Goal: Transaction & Acquisition: Purchase product/service

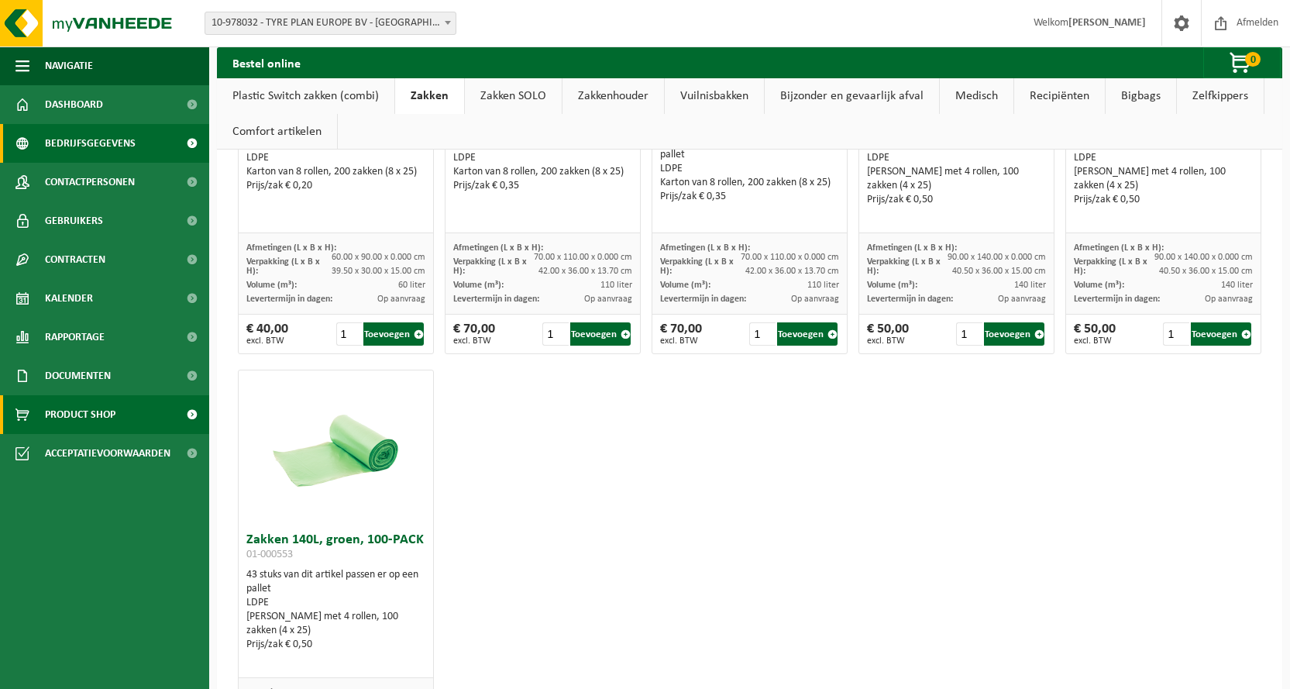
scroll to position [1781, 0]
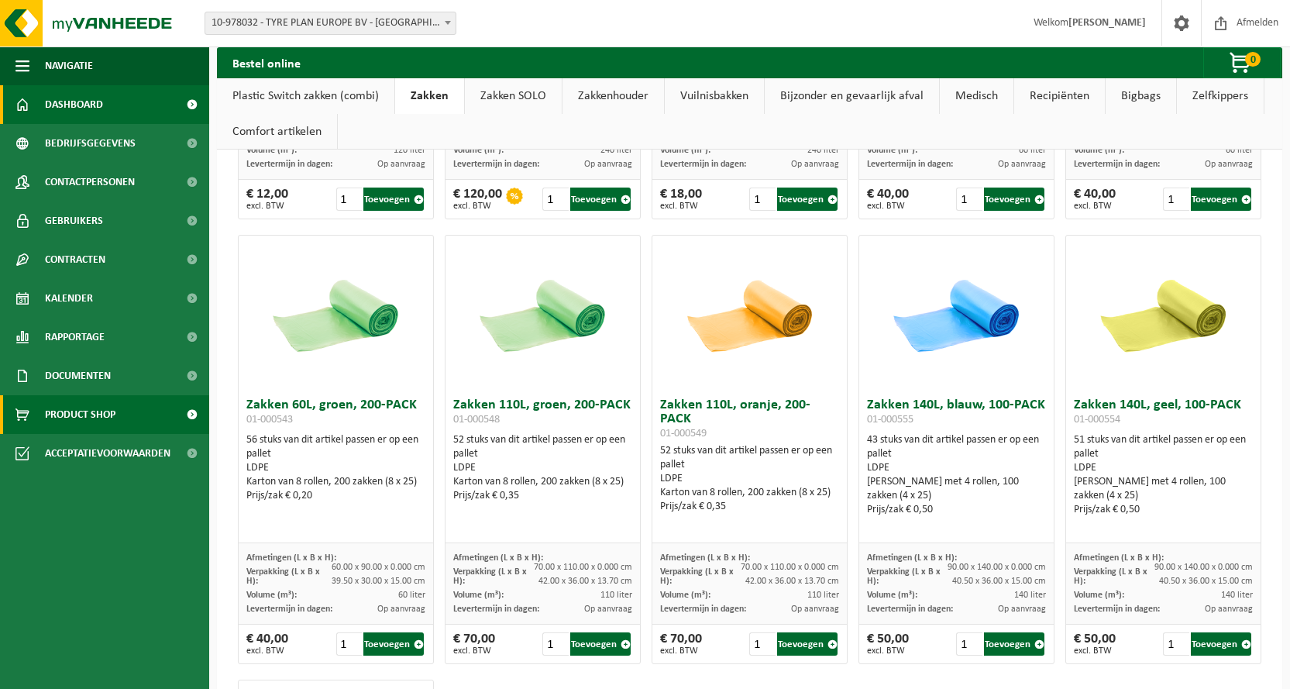
click at [74, 99] on span "Dashboard" at bounding box center [74, 104] width 58 height 39
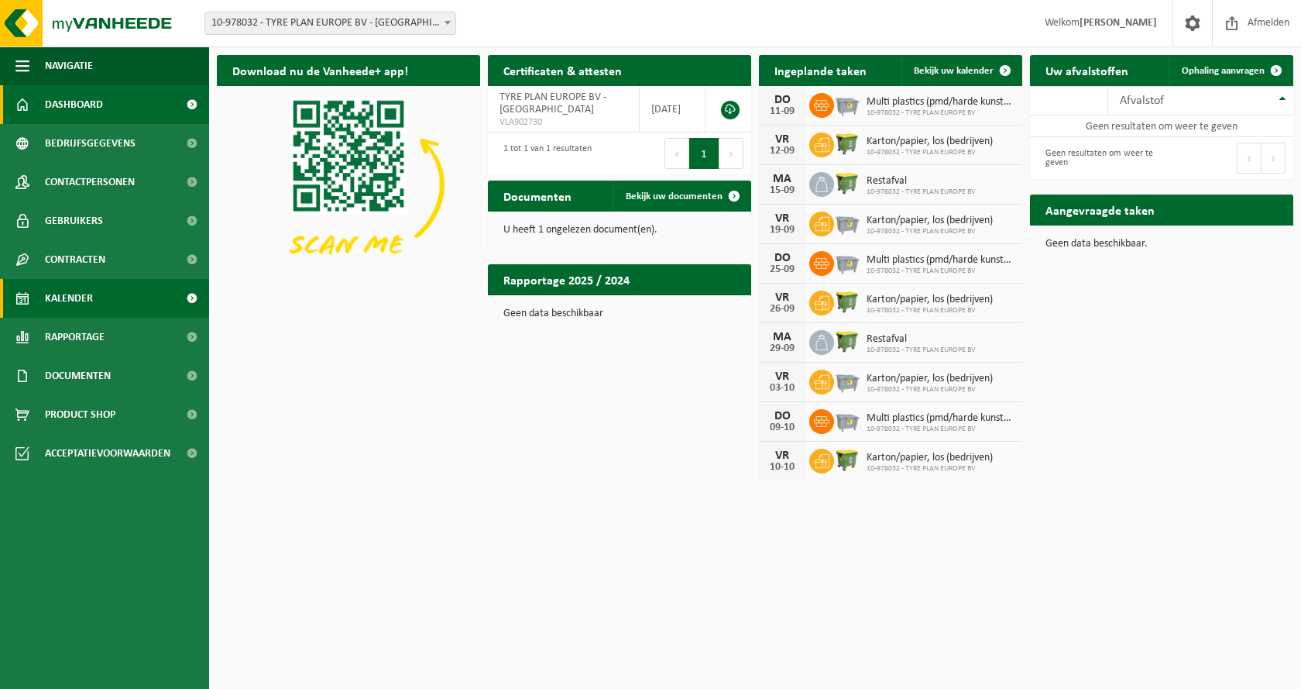
click at [74, 297] on span "Kalender" at bounding box center [69, 298] width 48 height 39
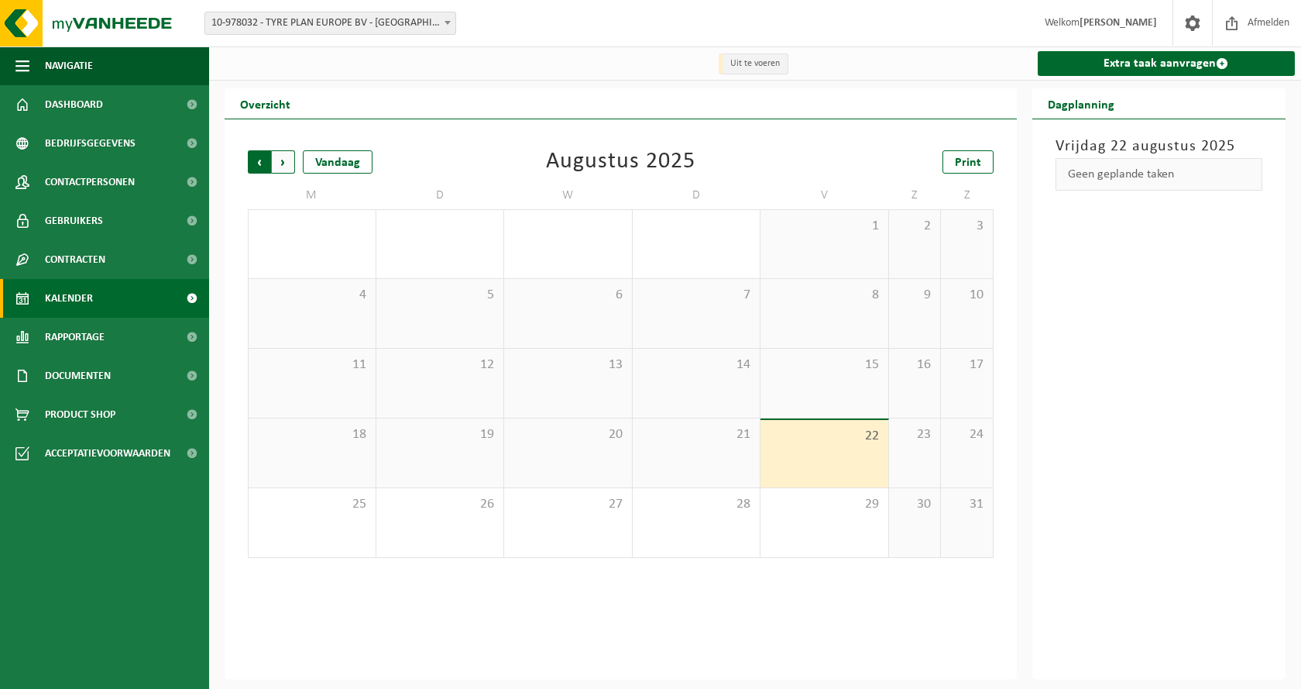
click at [282, 164] on span "Volgende" at bounding box center [283, 161] width 23 height 23
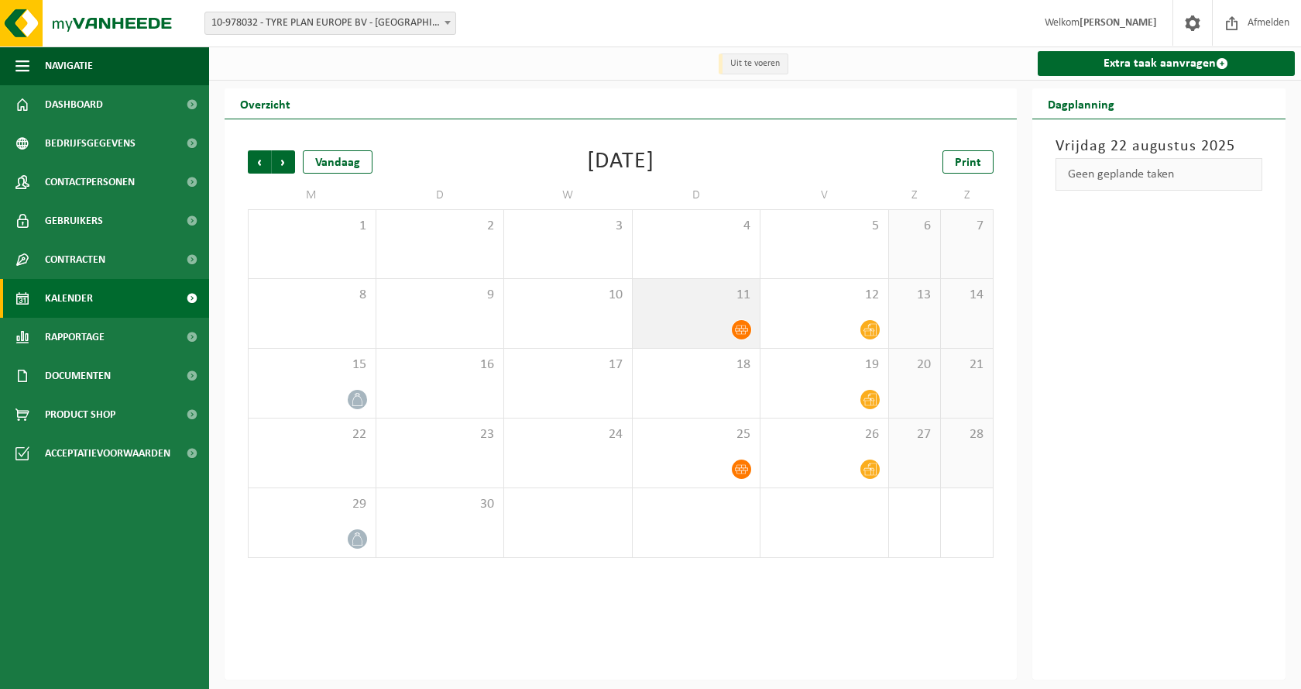
click at [742, 327] on icon at bounding box center [741, 329] width 13 height 9
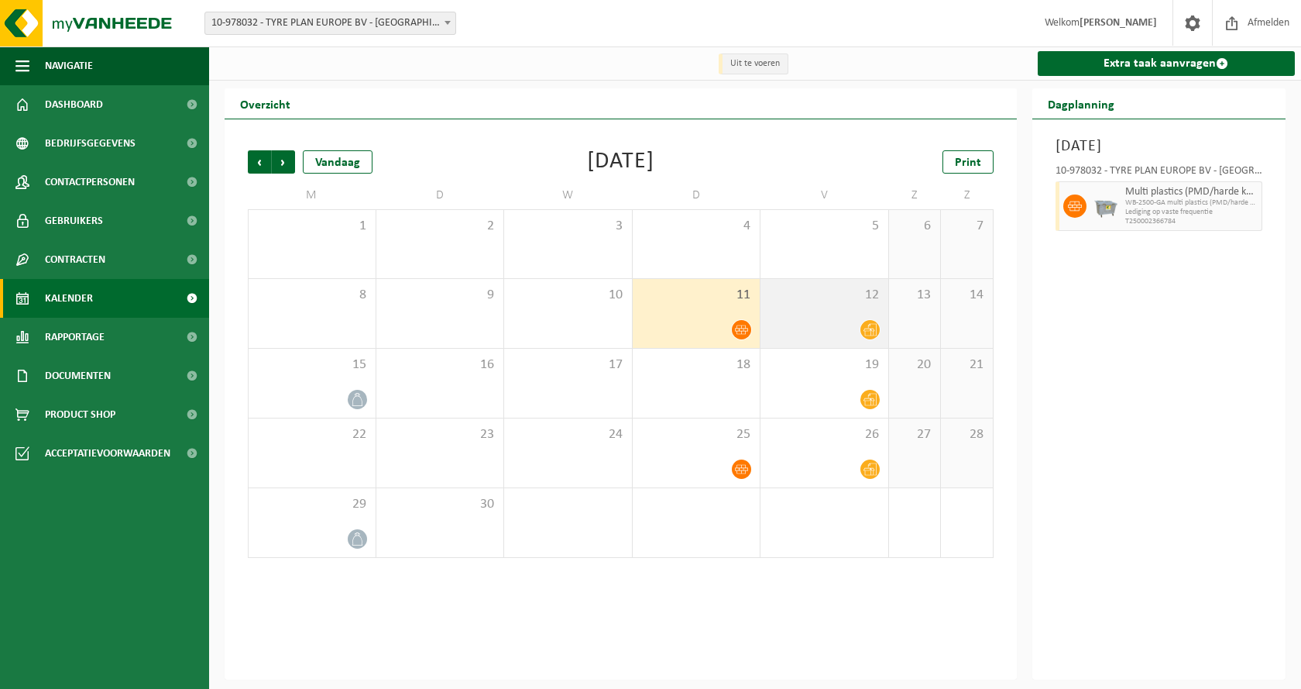
click at [874, 326] on icon at bounding box center [870, 329] width 13 height 13
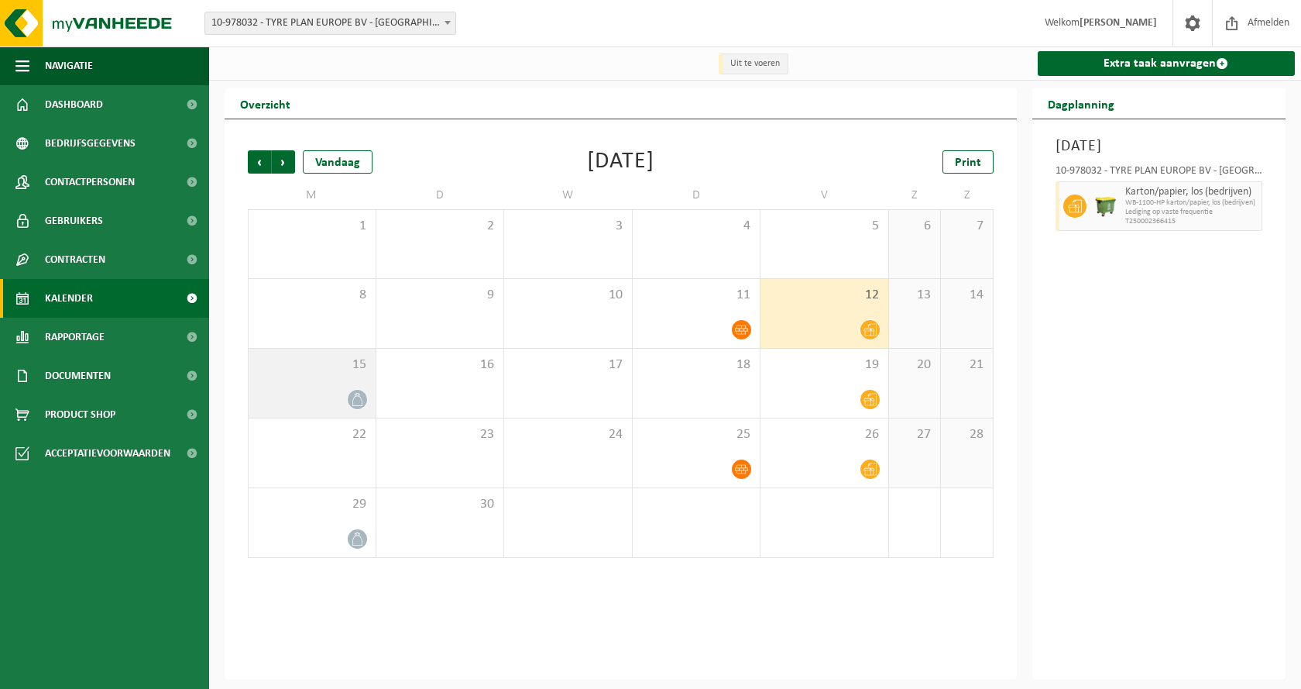
click at [357, 398] on icon at bounding box center [357, 399] width 13 height 13
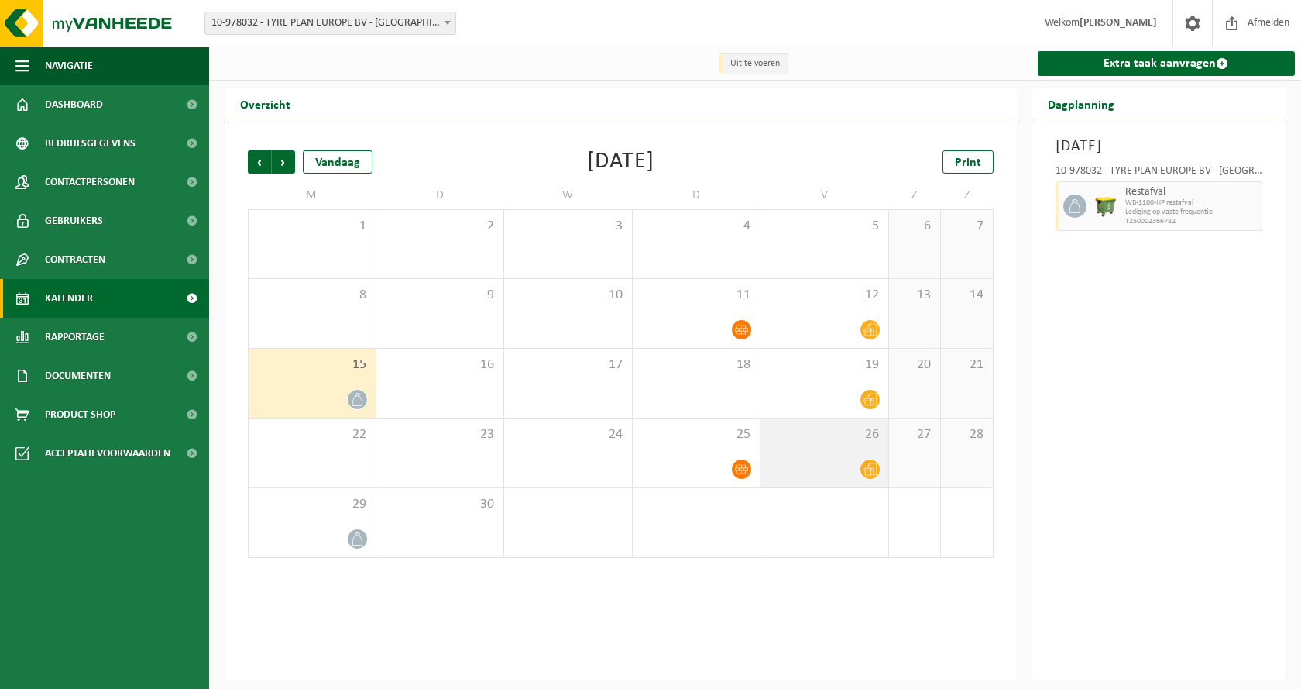
click at [864, 467] on icon at bounding box center [870, 468] width 13 height 13
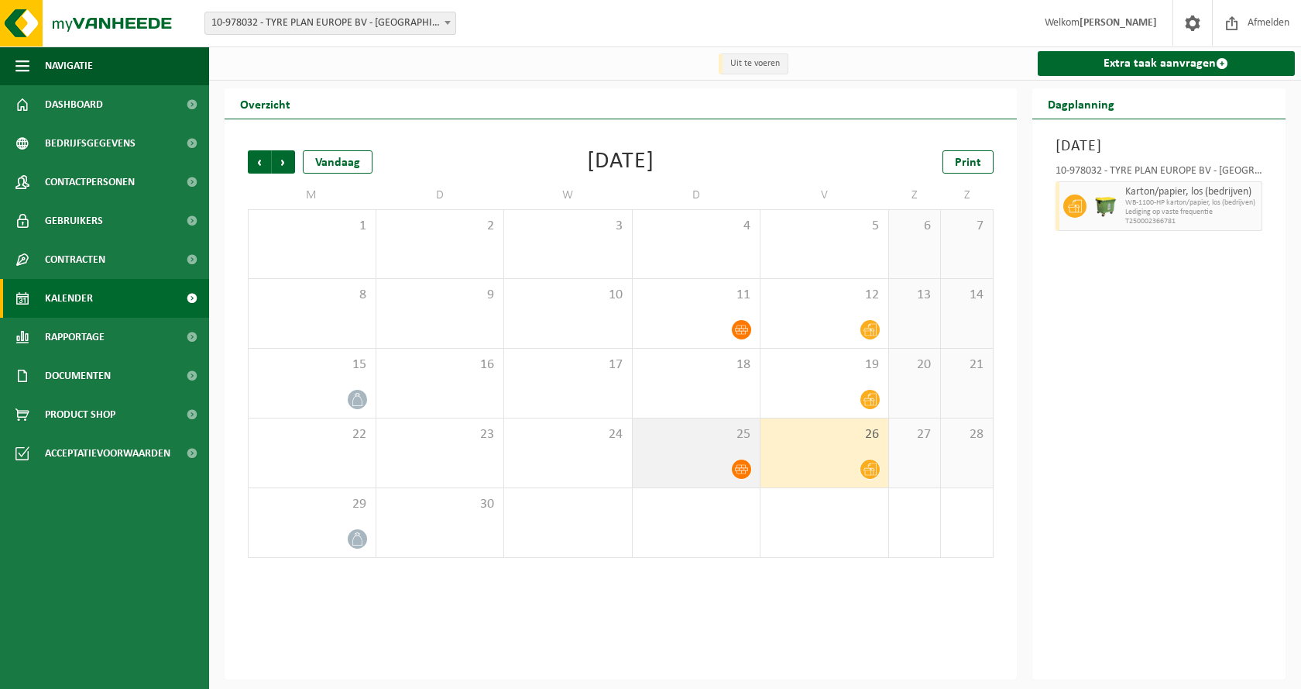
click at [740, 467] on icon at bounding box center [741, 468] width 13 height 13
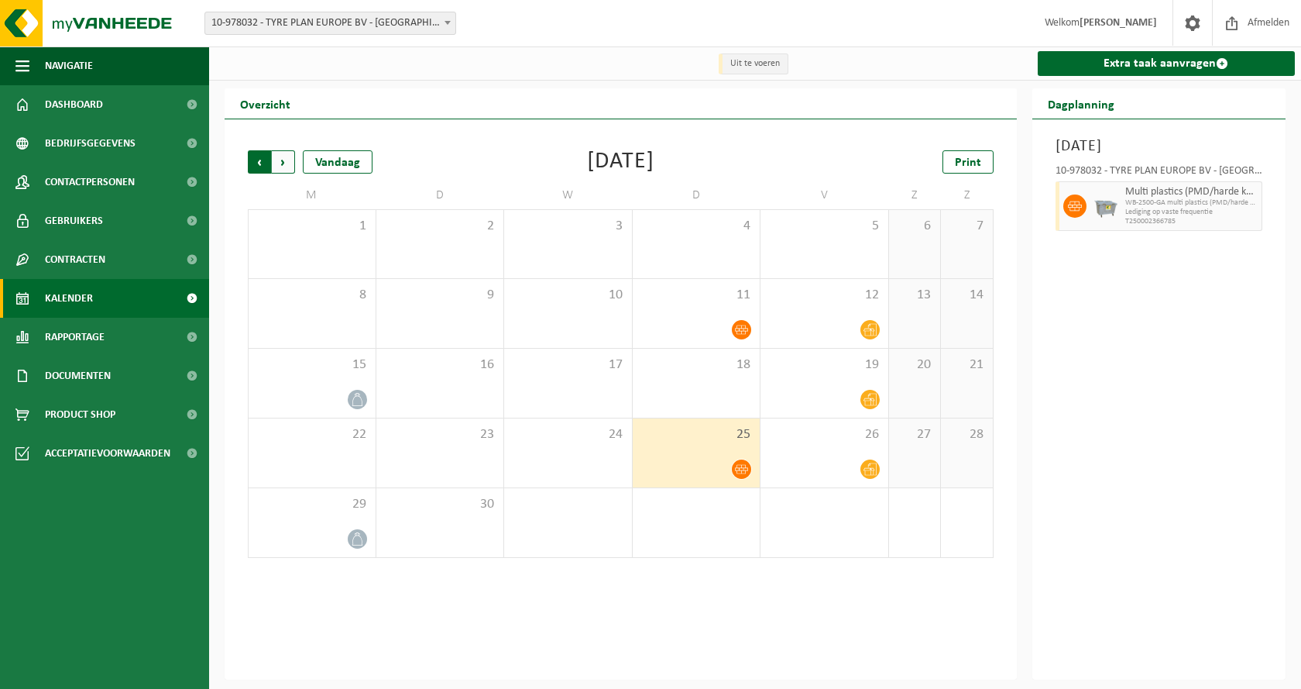
click at [280, 167] on span "Volgende" at bounding box center [283, 161] width 23 height 23
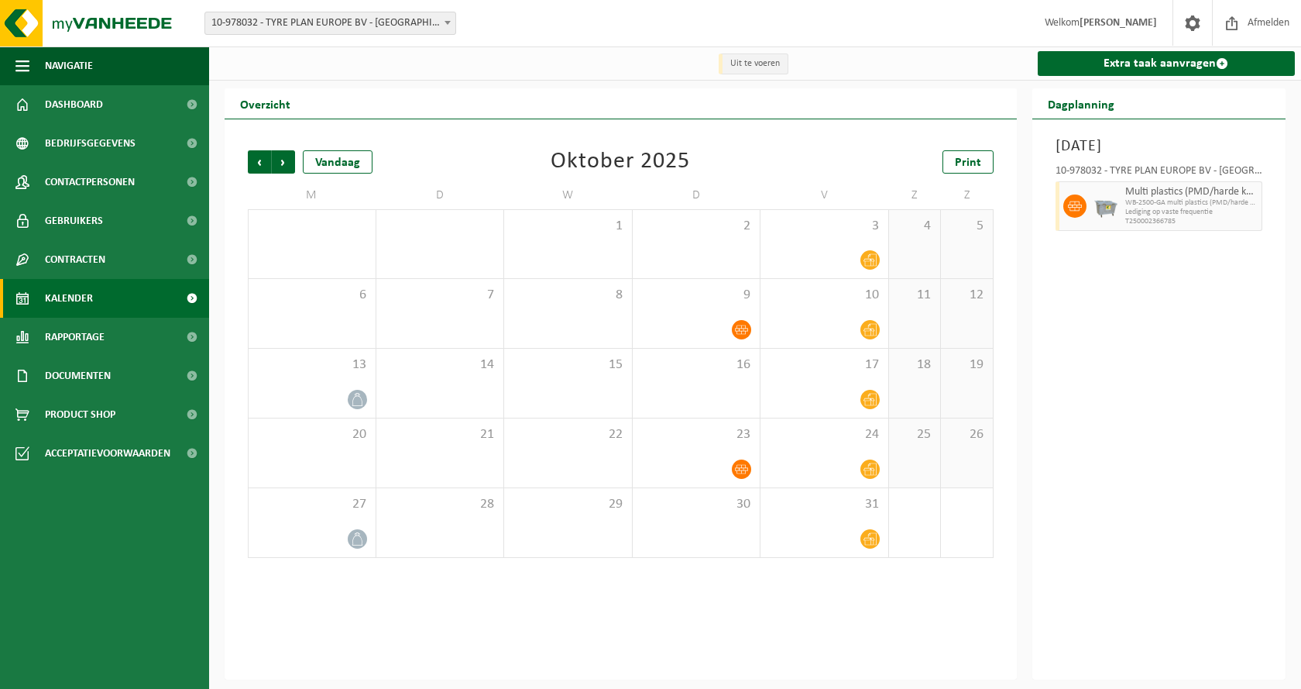
click at [280, 167] on span "Volgende" at bounding box center [283, 161] width 23 height 23
click at [253, 163] on span "Vorige" at bounding box center [259, 161] width 23 height 23
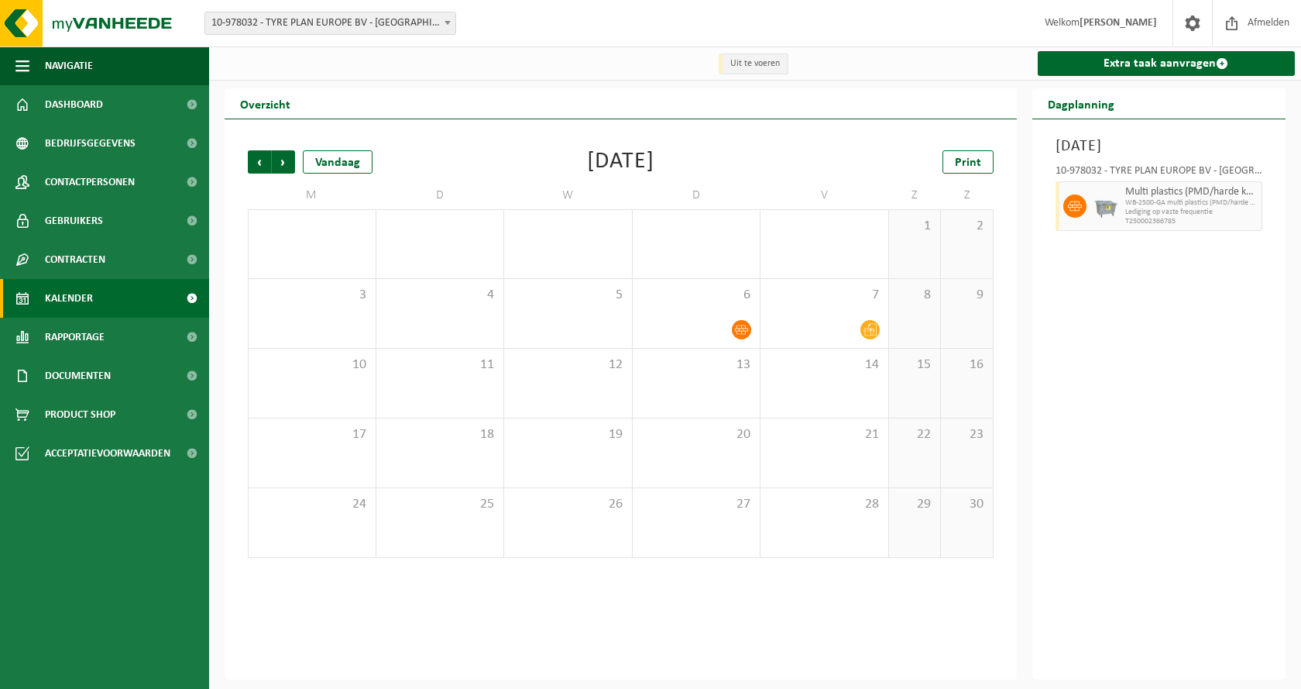
click at [253, 163] on span "Vorige" at bounding box center [259, 161] width 23 height 23
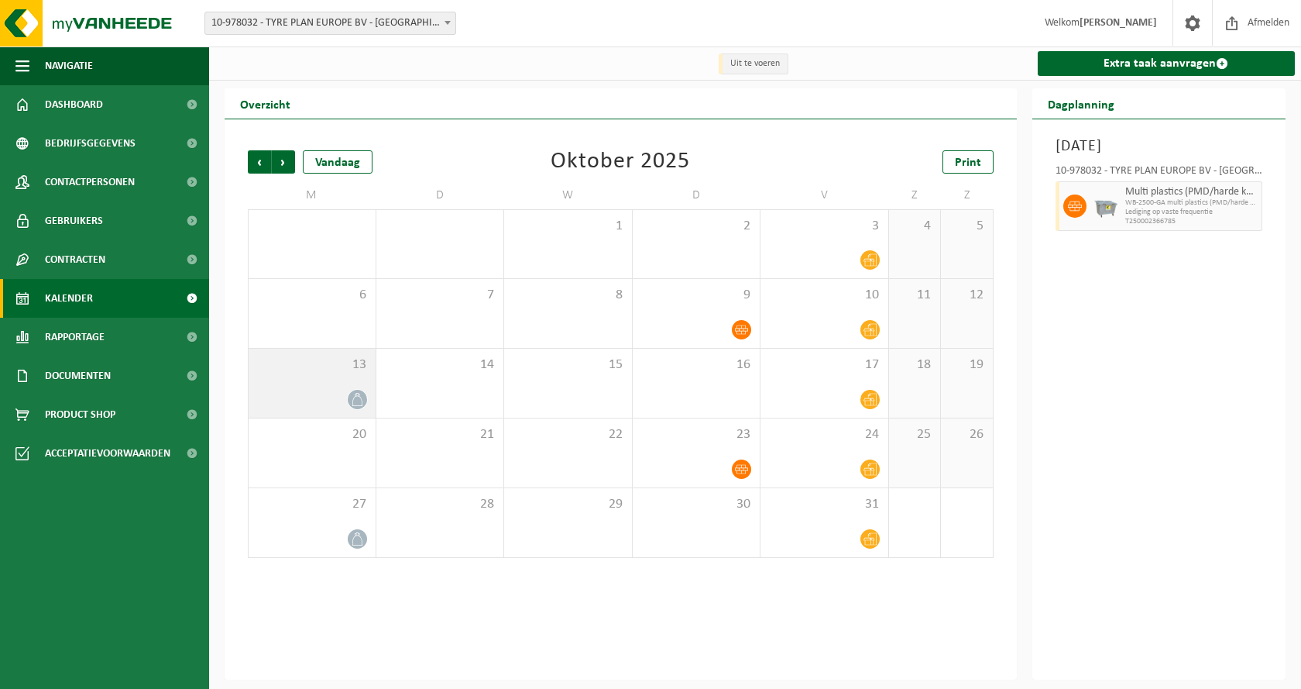
click at [359, 399] on icon at bounding box center [357, 399] width 13 height 13
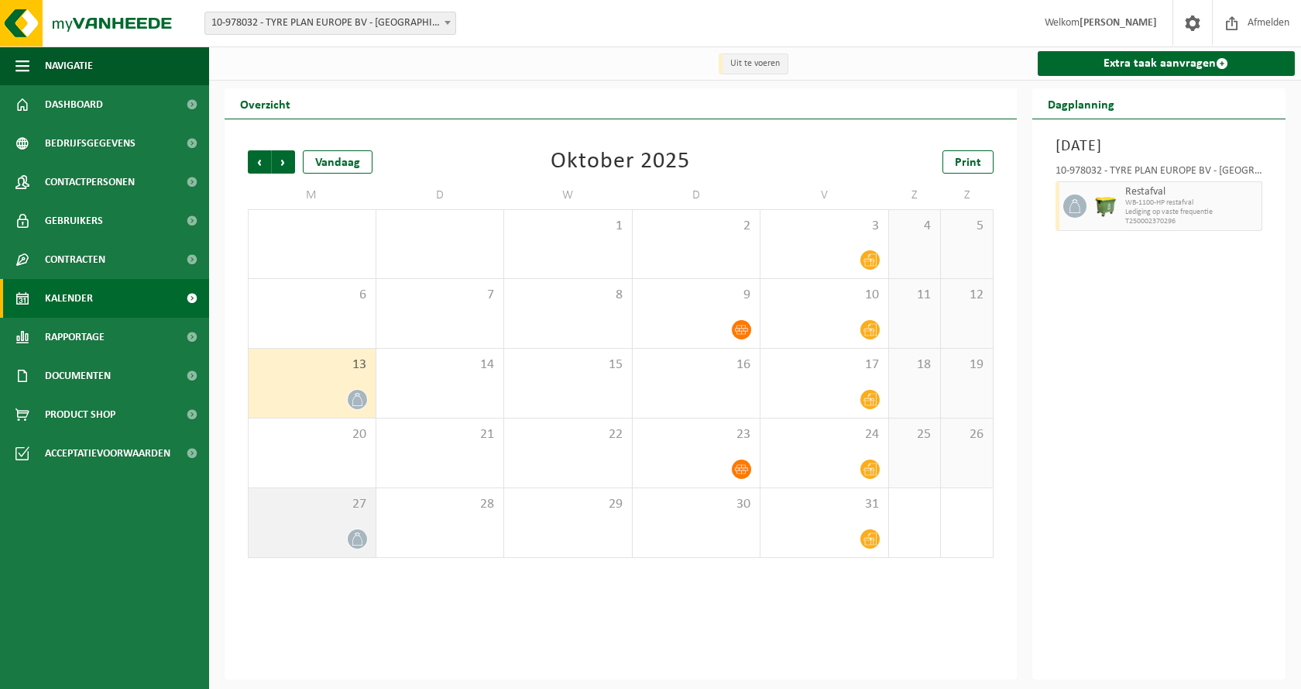
click at [355, 542] on icon at bounding box center [357, 538] width 13 height 13
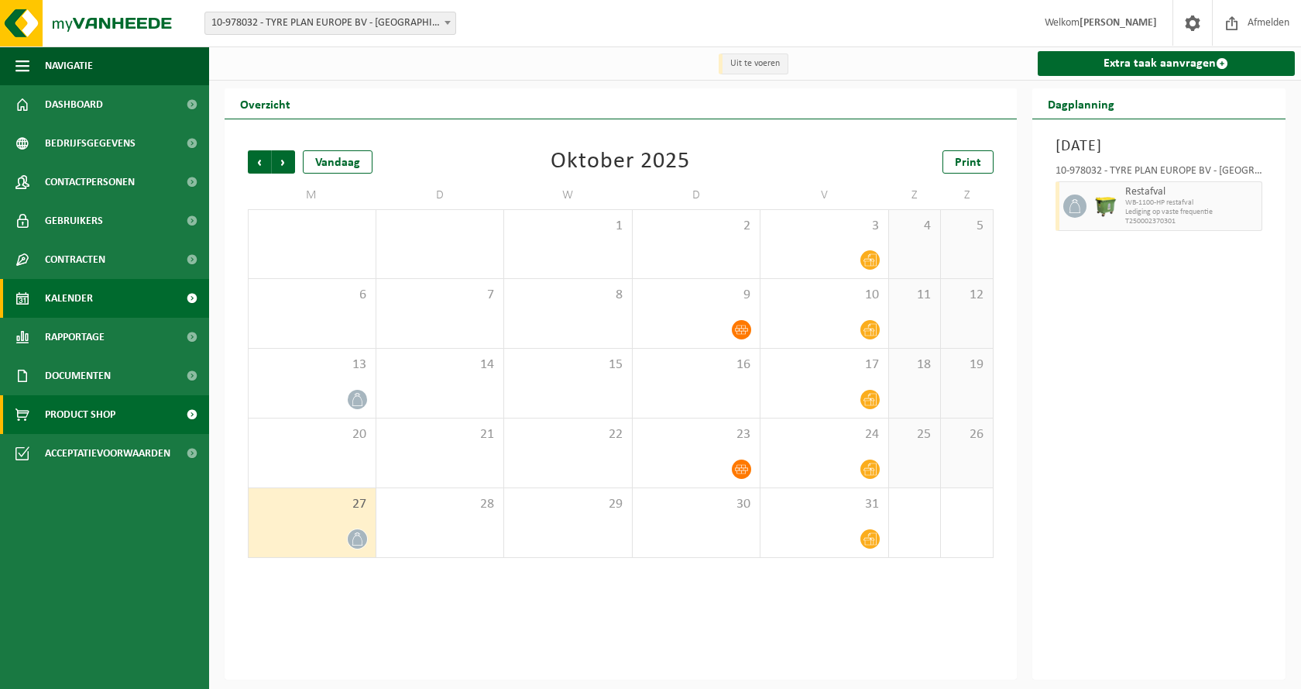
click at [108, 416] on span "Product Shop" at bounding box center [80, 414] width 70 height 39
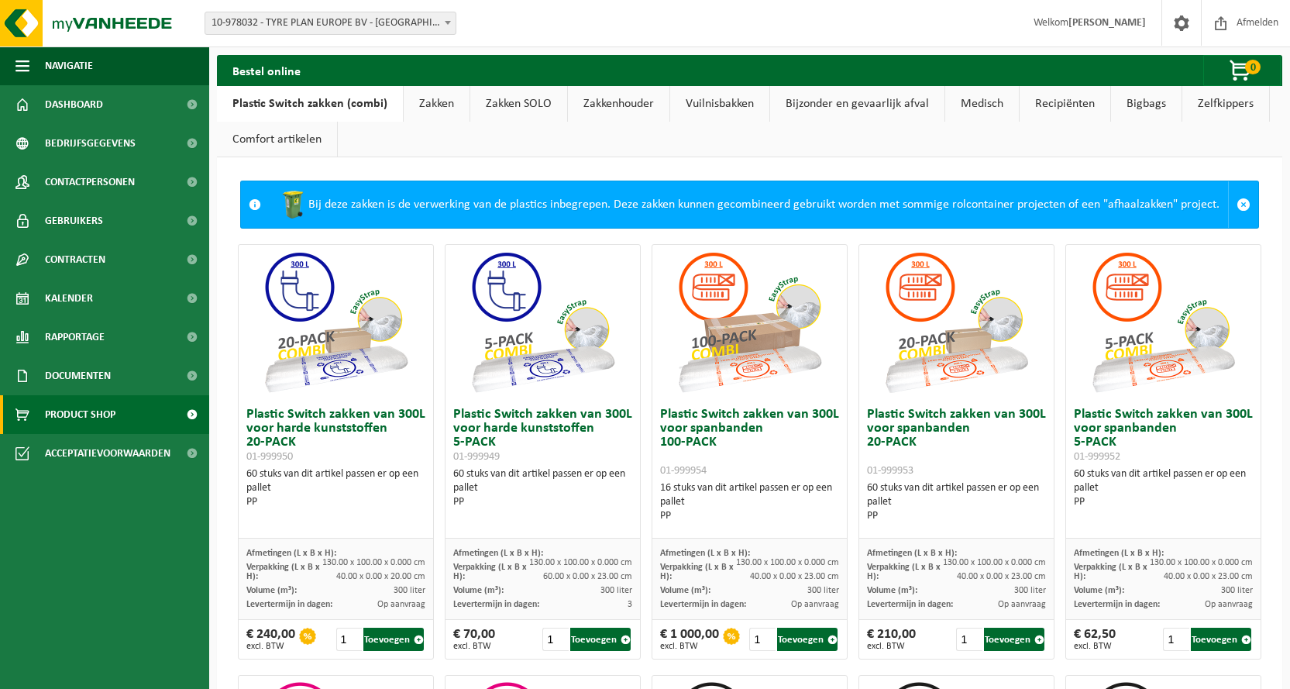
click at [433, 103] on link "Zakken" at bounding box center [437, 104] width 66 height 36
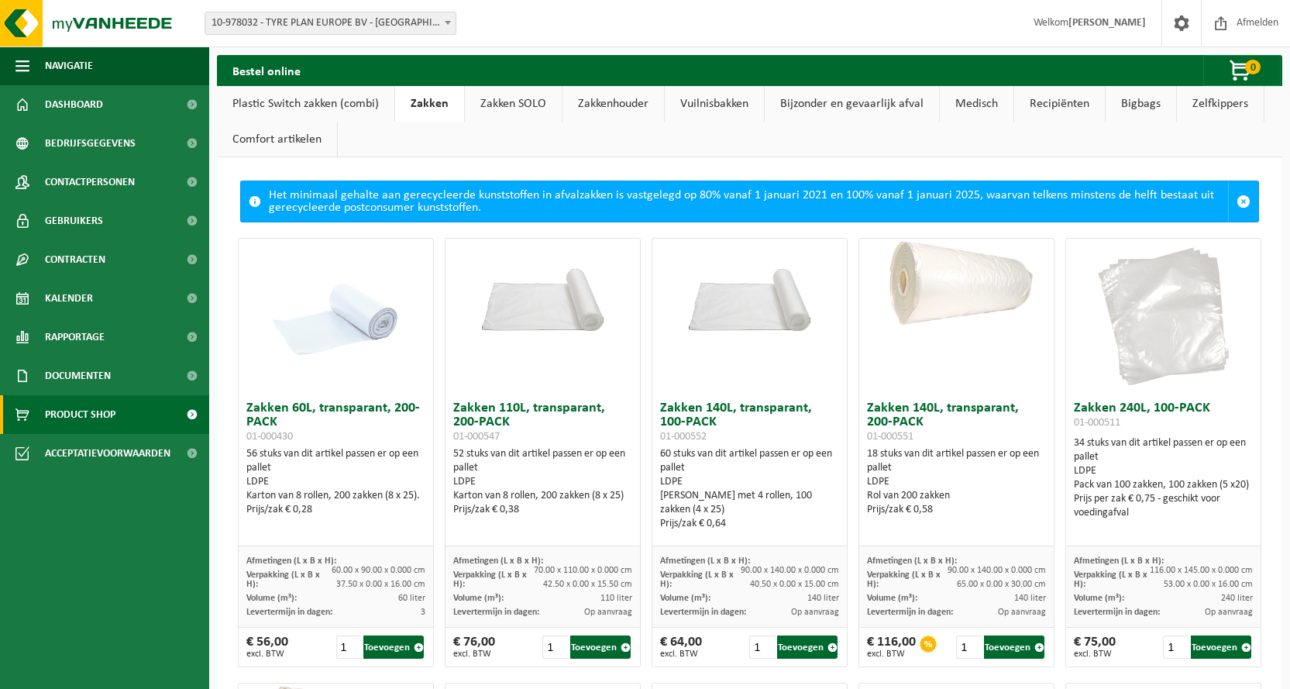
click at [323, 104] on link "Plastic Switch zakken (combi)" at bounding box center [305, 104] width 177 height 36
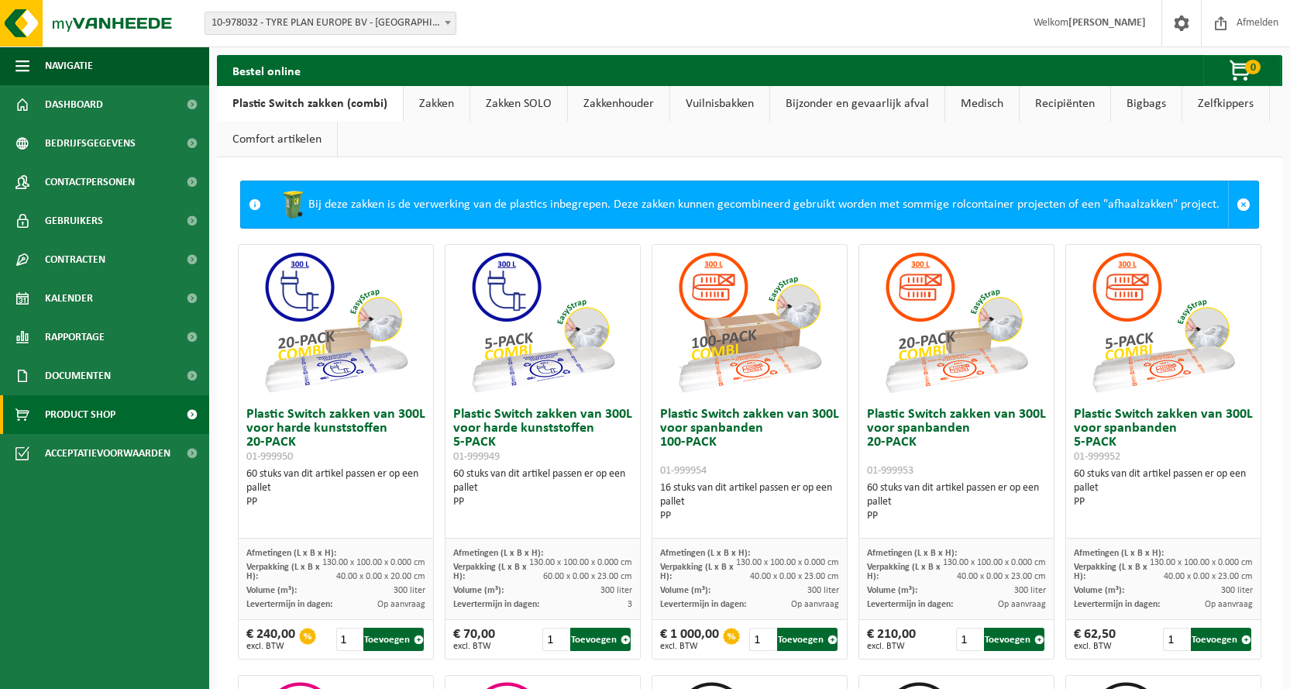
click at [422, 107] on link "Zakken" at bounding box center [437, 104] width 66 height 36
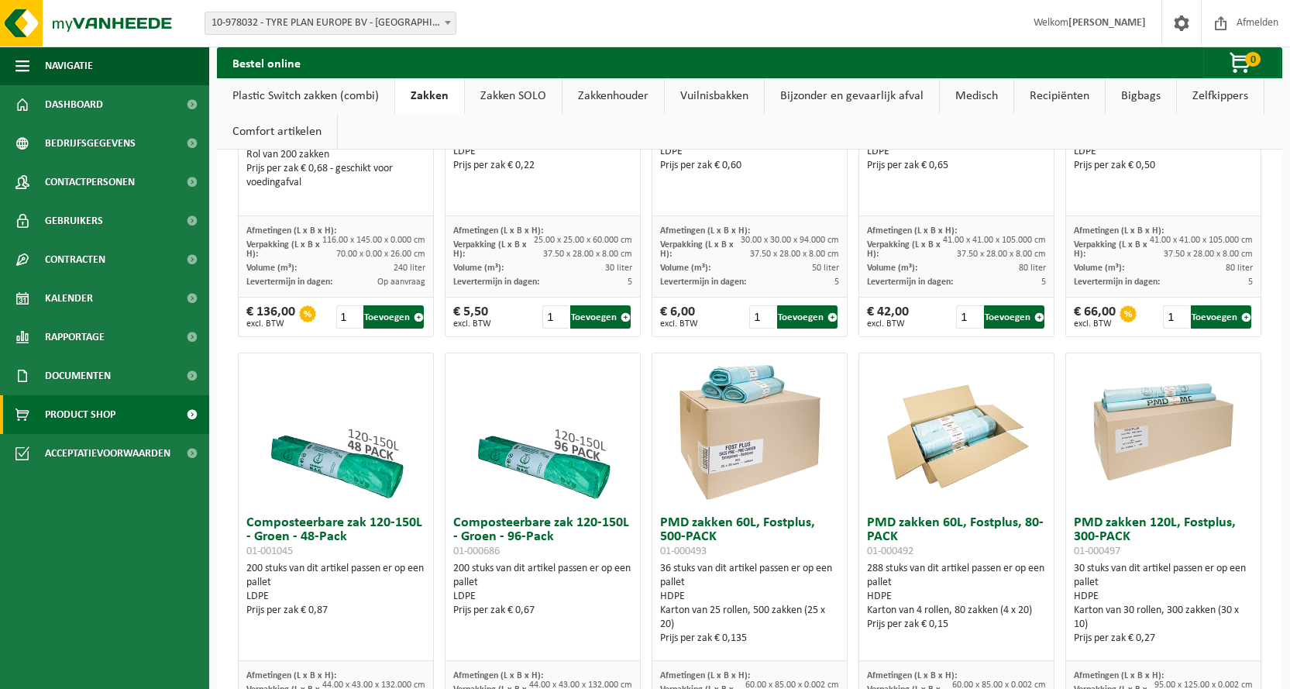
scroll to position [852, 0]
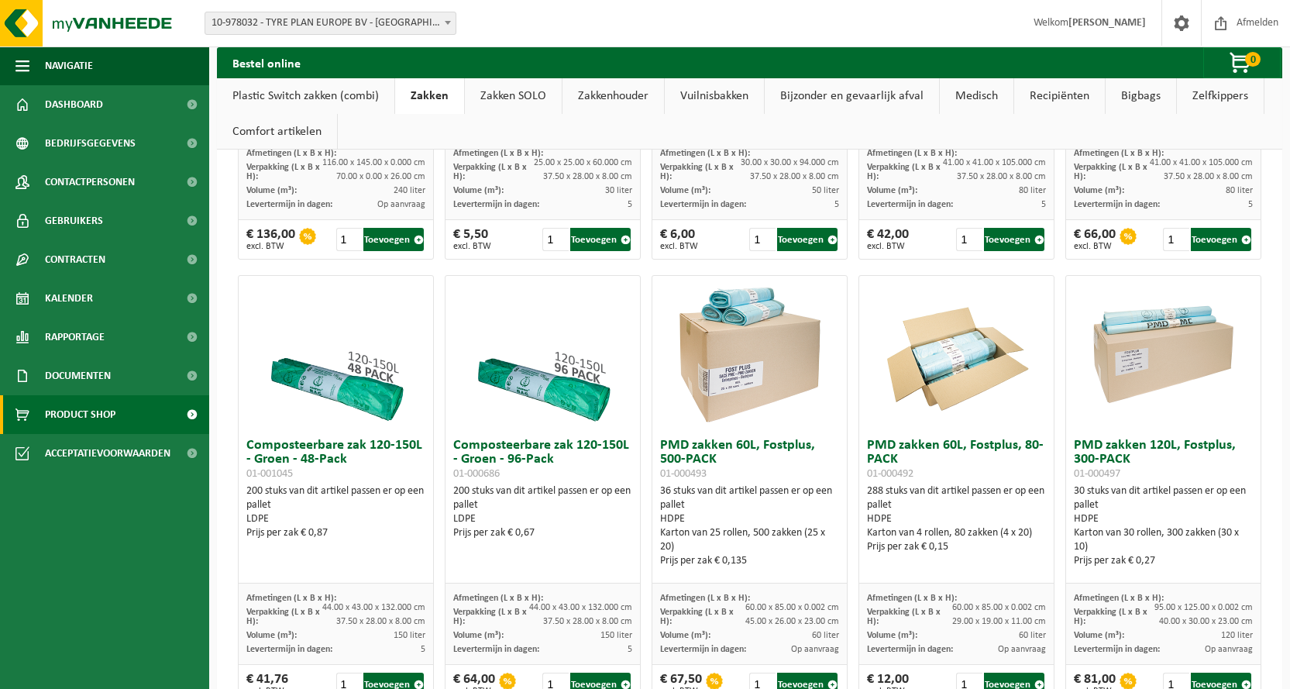
click at [938, 345] on img at bounding box center [955, 353] width 155 height 155
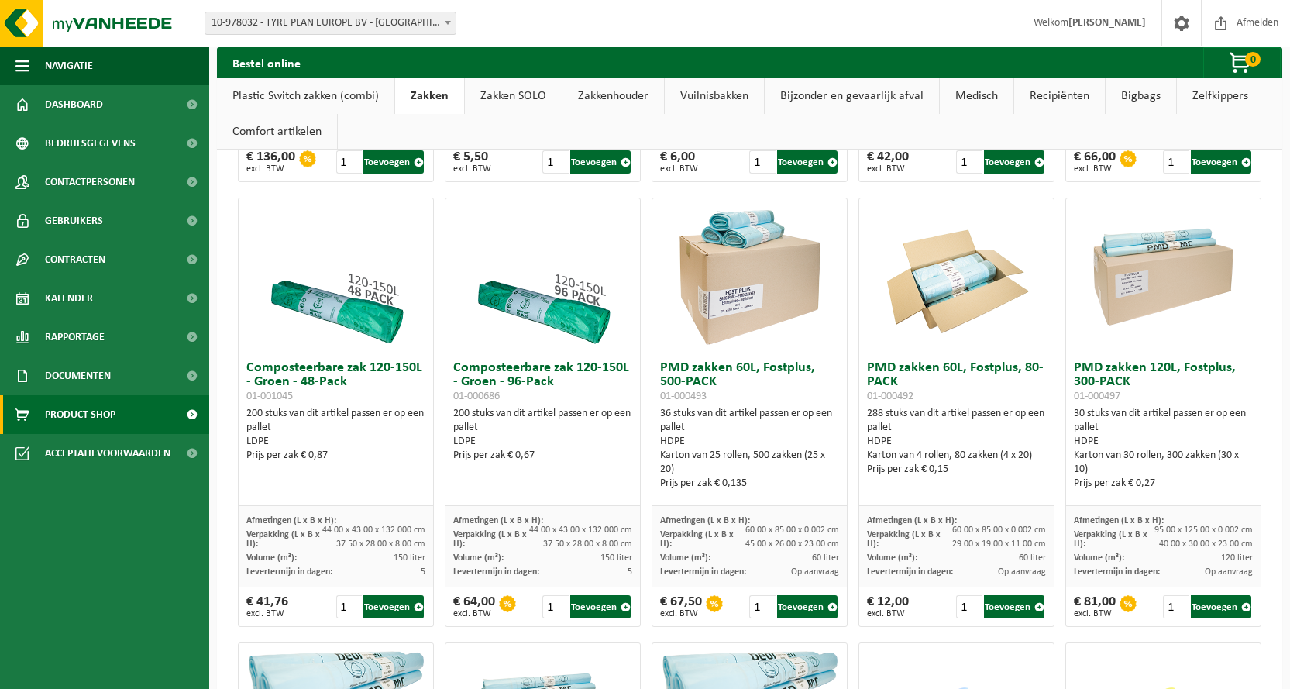
click at [961, 298] on img at bounding box center [955, 275] width 155 height 155
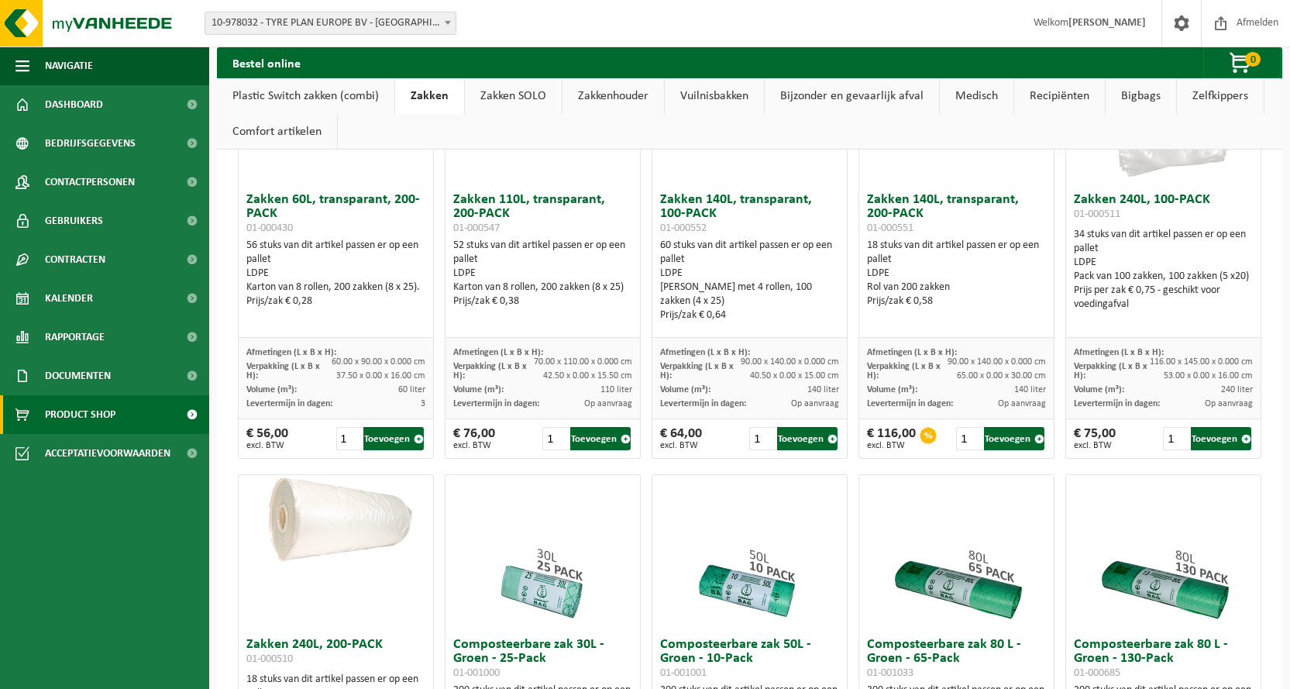
scroll to position [170, 0]
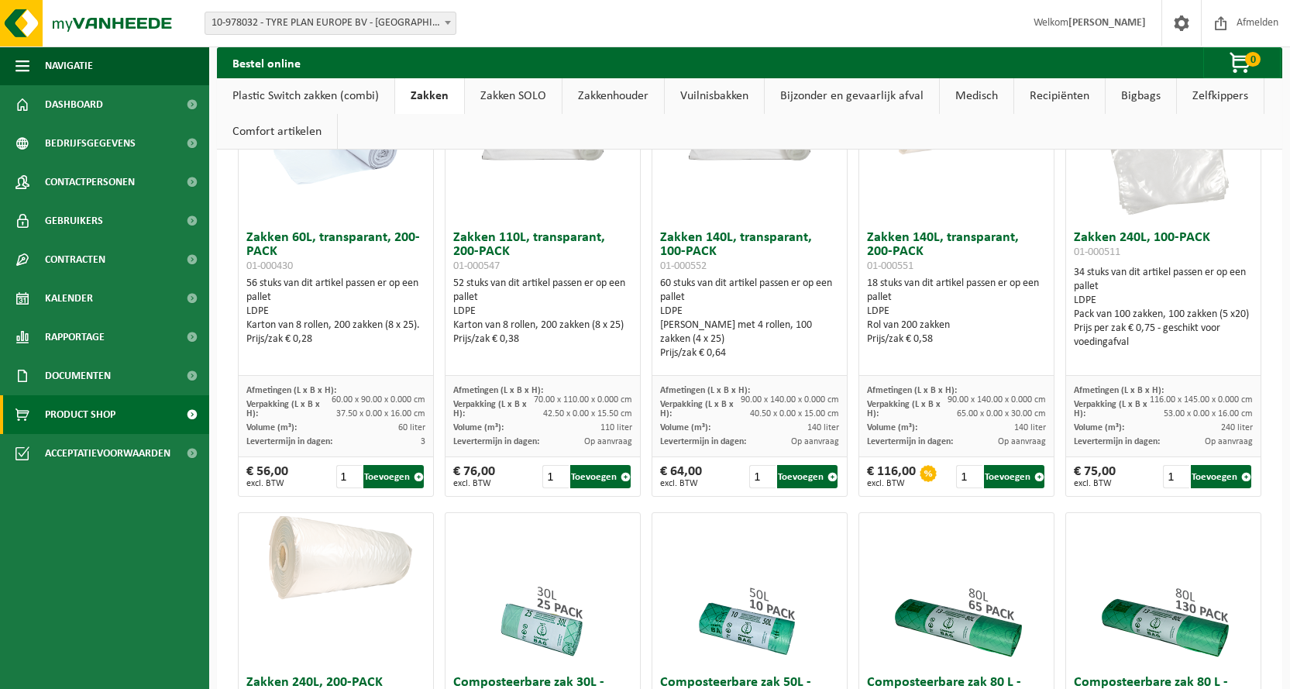
click at [923, 94] on link "Bijzonder en gevaarlijk afval" at bounding box center [851, 96] width 174 height 36
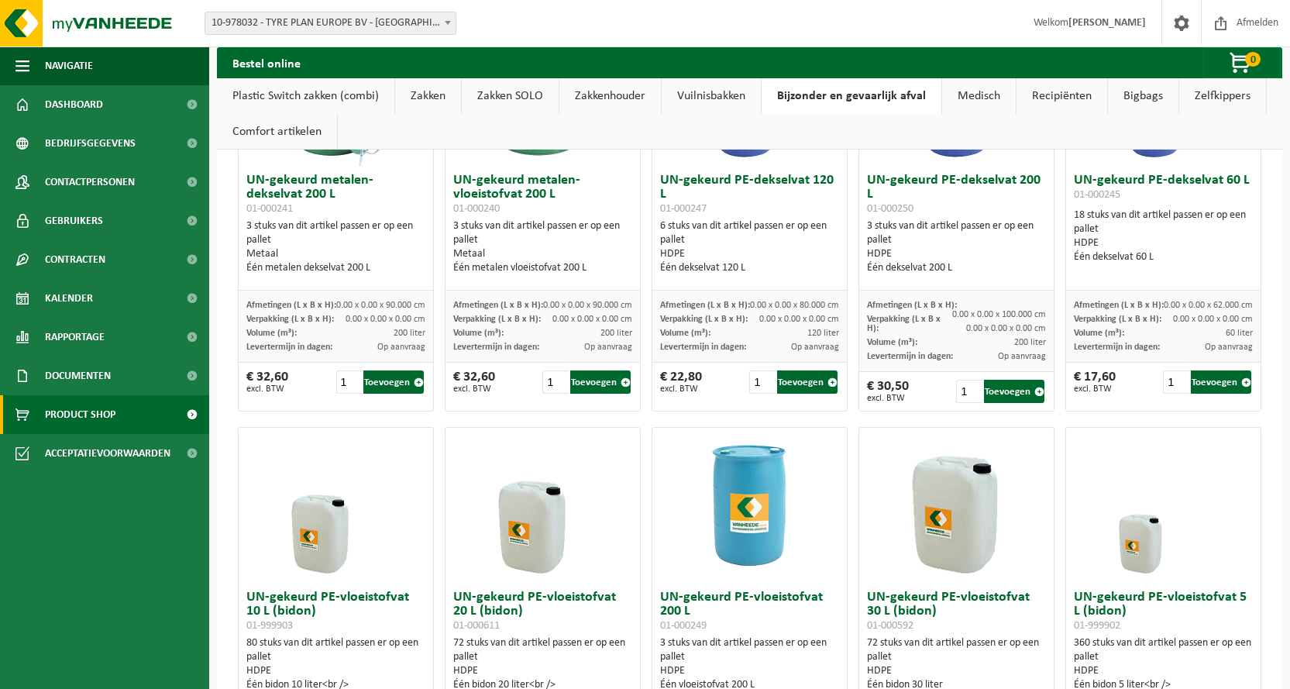
click at [848, 98] on link "Bijzonder en gevaarlijk afval" at bounding box center [851, 96] width 180 height 36
click at [497, 91] on link "Zakken SOLO" at bounding box center [510, 96] width 97 height 36
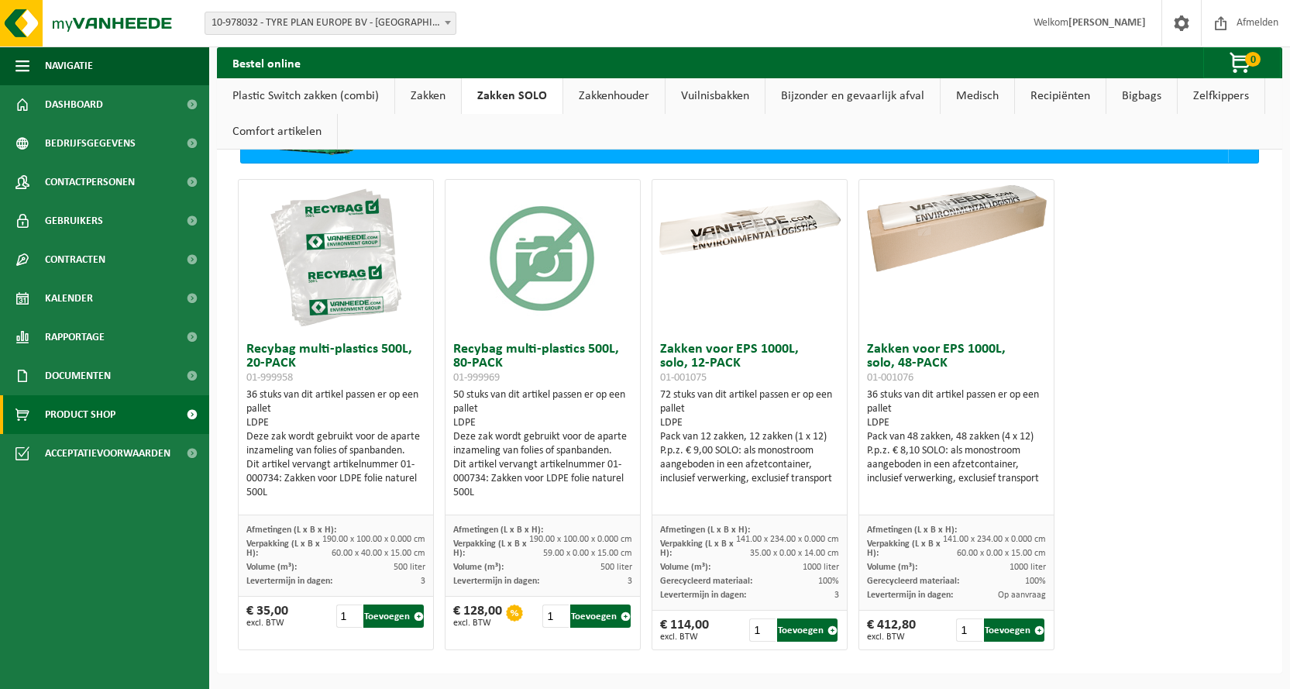
scroll to position [0, 0]
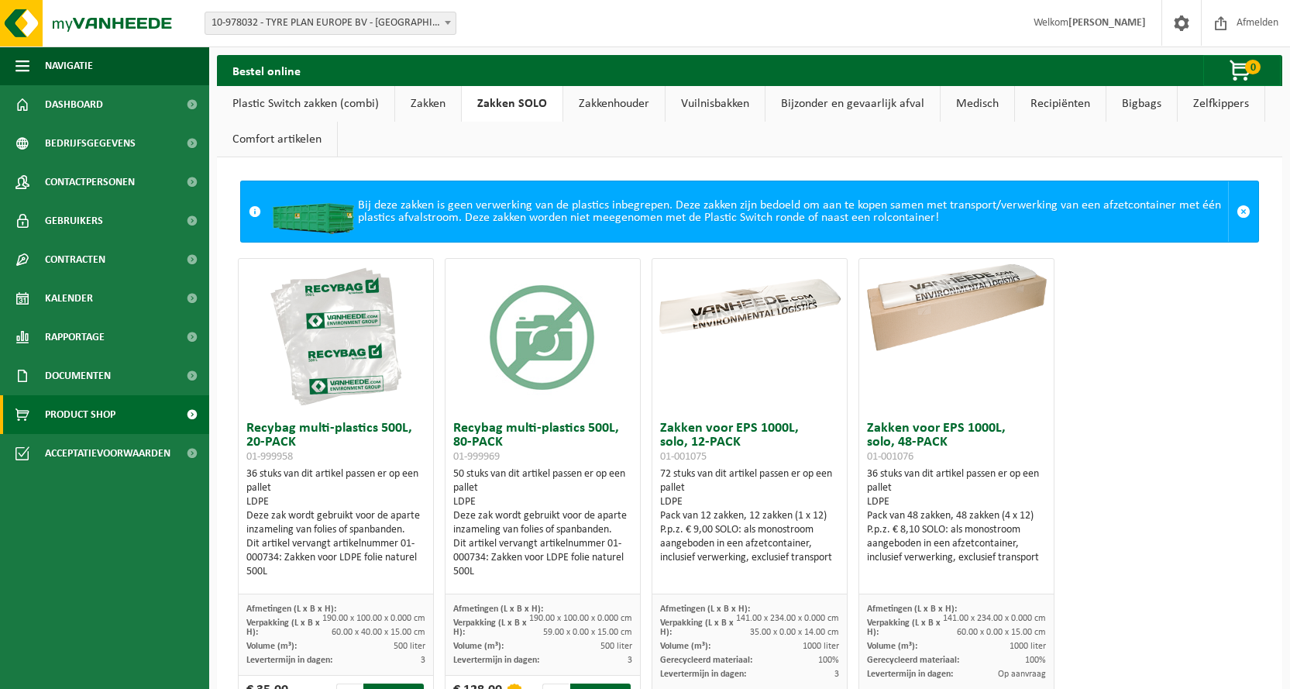
click at [431, 105] on link "Zakken" at bounding box center [428, 104] width 66 height 36
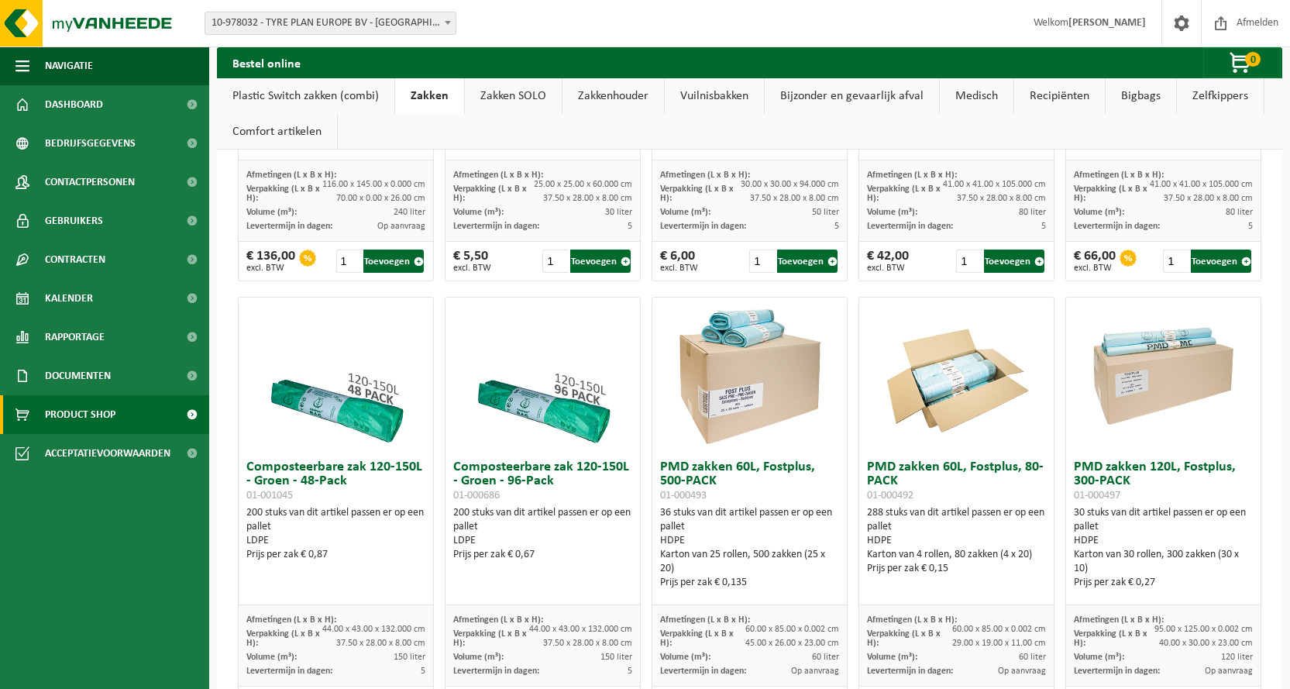
scroll to position [833, 0]
